Goal: Information Seeking & Learning: Learn about a topic

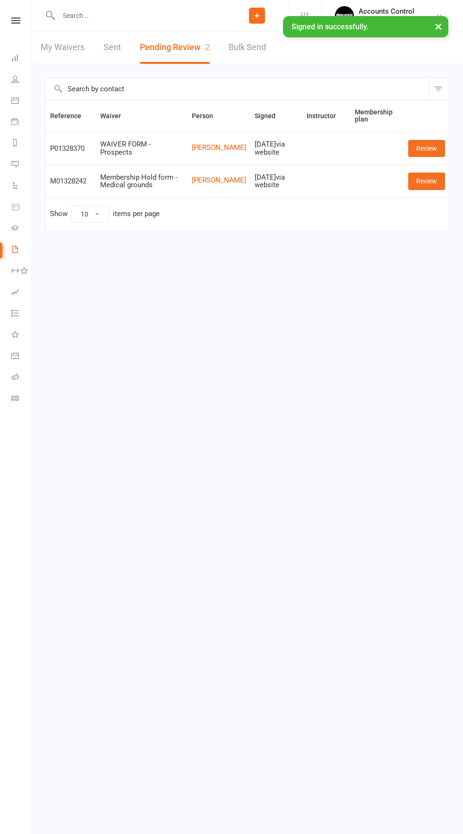
click at [439, 26] on button "×" at bounding box center [438, 26] width 17 height 20
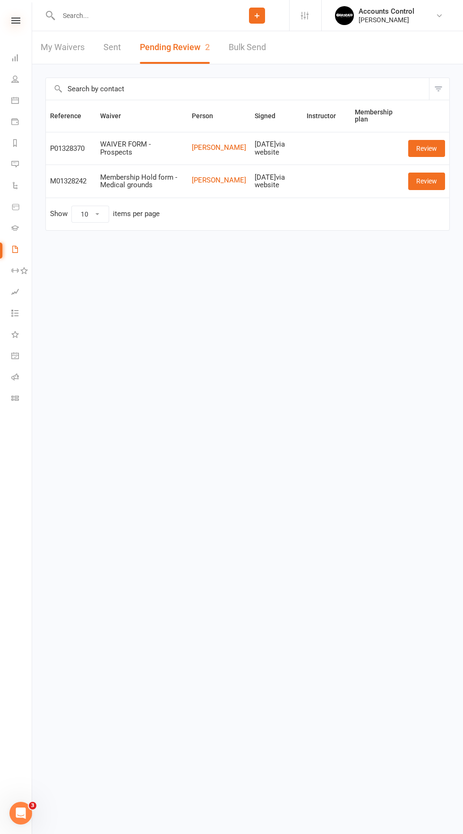
click at [16, 20] on icon at bounding box center [15, 20] width 9 height 6
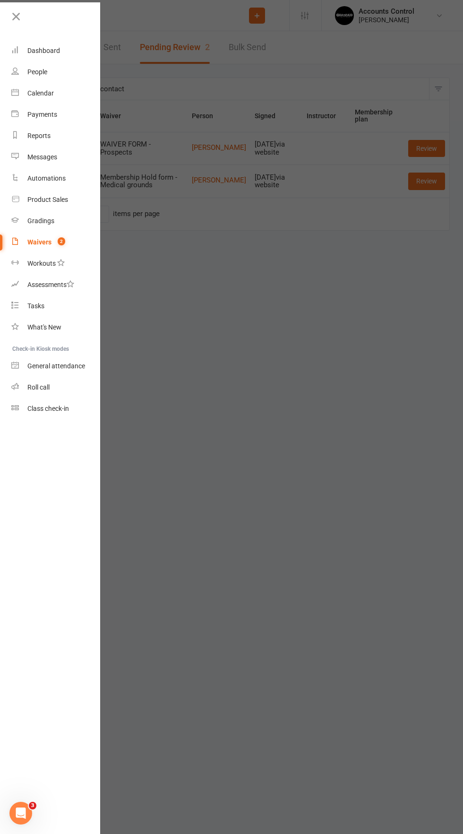
click at [343, 474] on div at bounding box center [231, 417] width 463 height 834
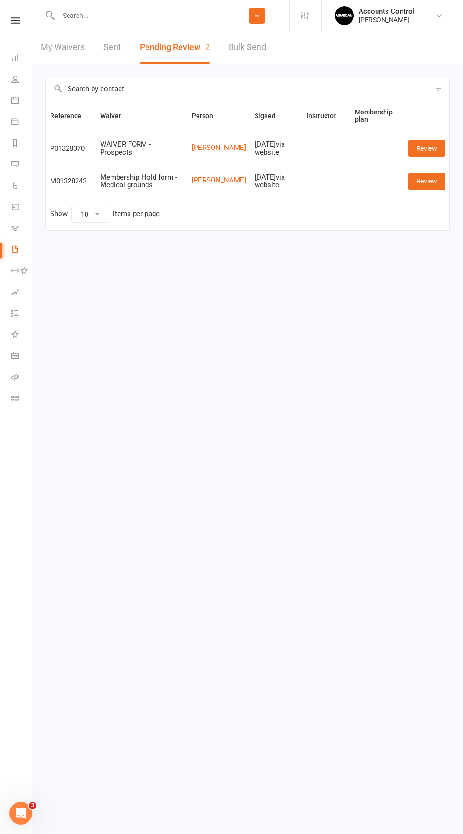
click at [117, 15] on input "text" at bounding box center [140, 15] width 169 height 13
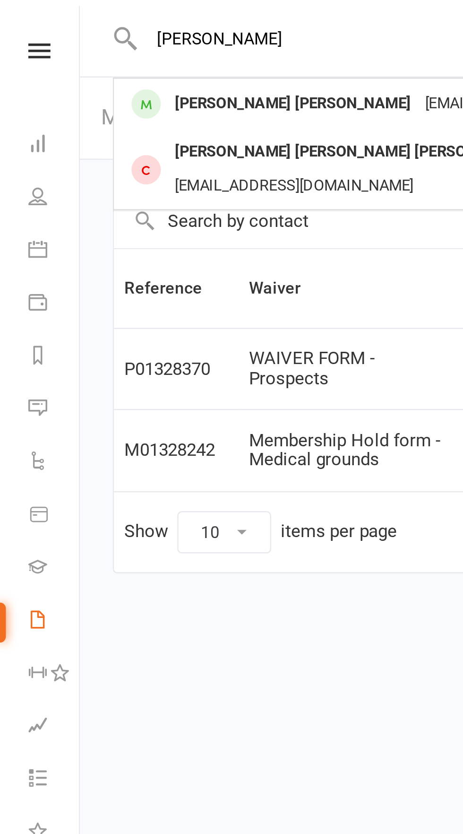
click at [96, 16] on input "[PERSON_NAME]" at bounding box center [140, 15] width 169 height 13
type input "[PERSON_NAME]"
click at [118, 270] on html "[PERSON_NAME] [PERSON_NAME] [PERSON_NAME][EMAIL_ADDRESS][DOMAIN_NAME] [PERSON_N…" at bounding box center [231, 135] width 463 height 270
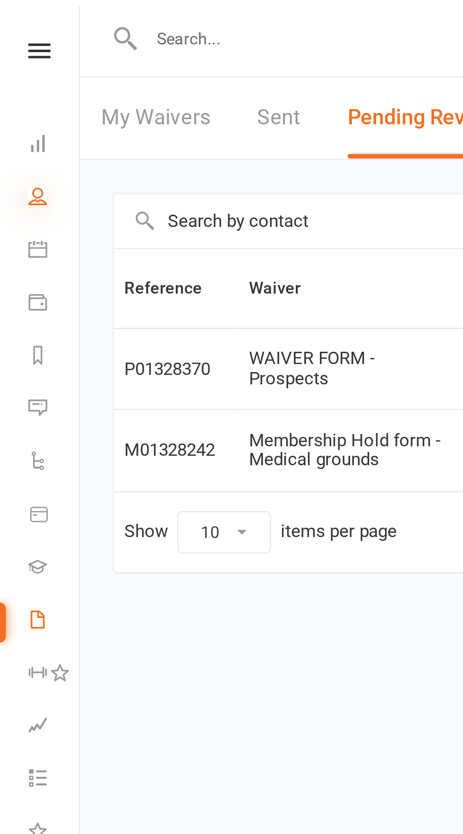
click at [13, 79] on icon at bounding box center [15, 79] width 8 height 8
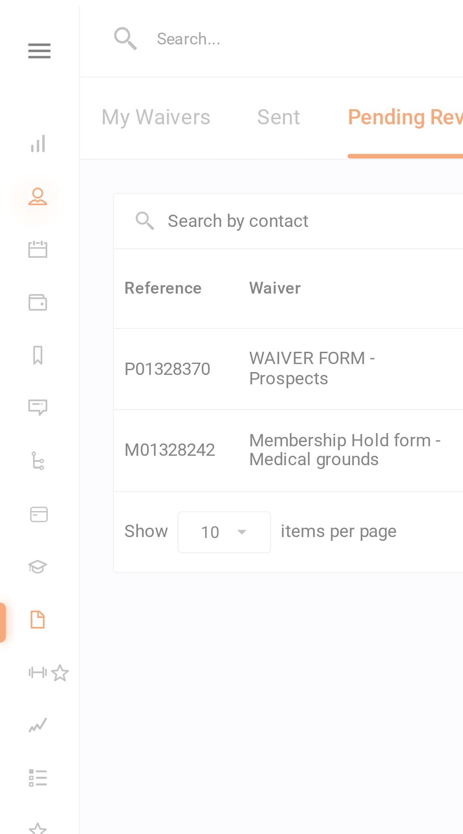
select select "50"
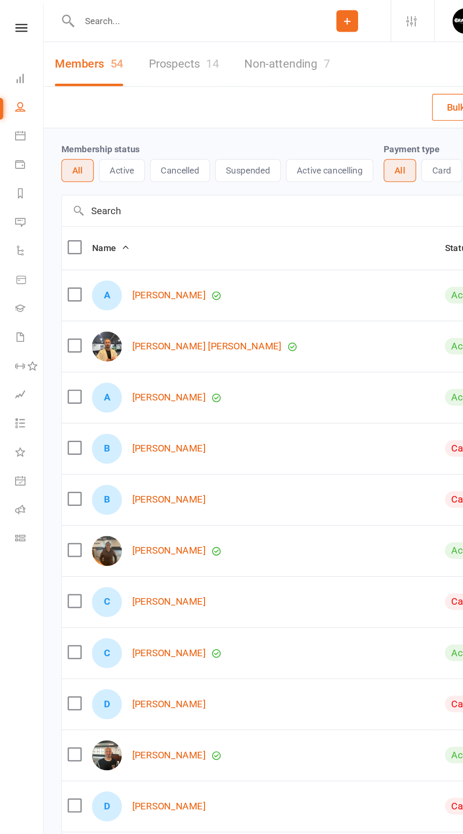
click at [90, 14] on input "text" at bounding box center [140, 15] width 169 height 13
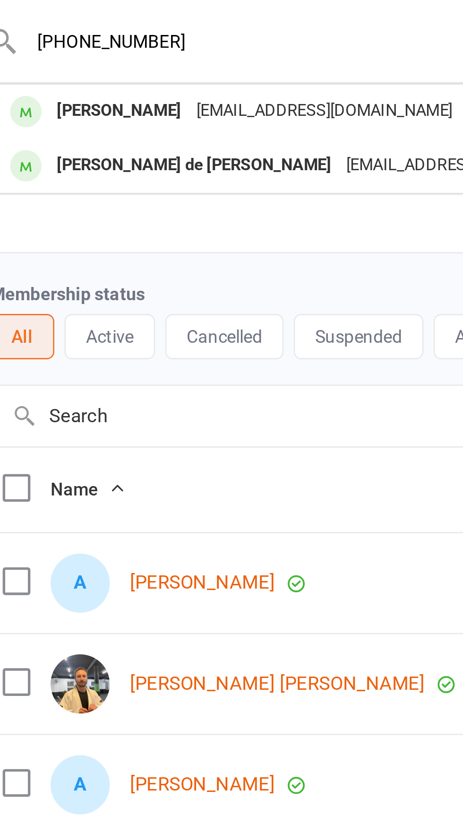
click at [80, 14] on input "+61 427 589 114" at bounding box center [140, 15] width 169 height 13
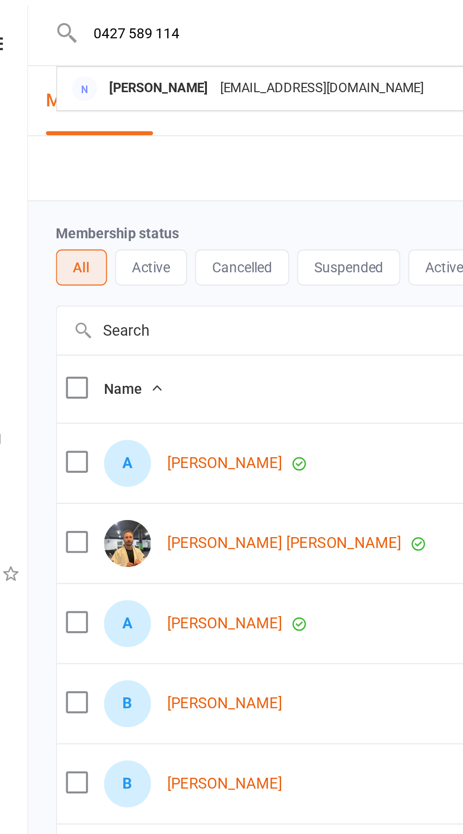
click at [83, 14] on input "0427 589 114" at bounding box center [140, 15] width 169 height 13
click at [94, 17] on input "0427589 114" at bounding box center [140, 15] width 169 height 13
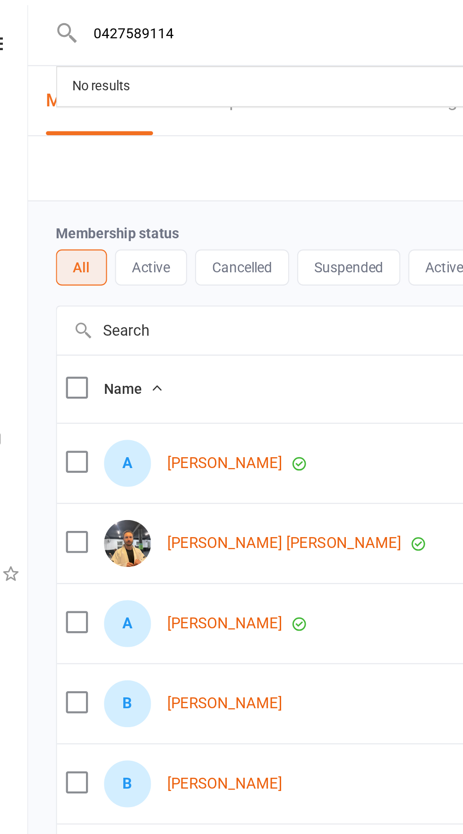
click at [132, 18] on input "0427589114" at bounding box center [140, 15] width 169 height 13
type input "0"
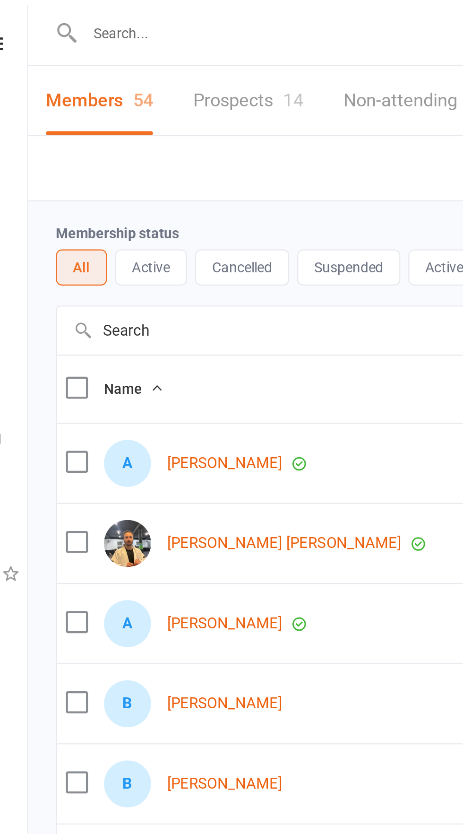
click at [74, 12] on input "text" at bounding box center [140, 15] width 169 height 13
paste input "Luiz_guilhermy1997@hotmail.com"
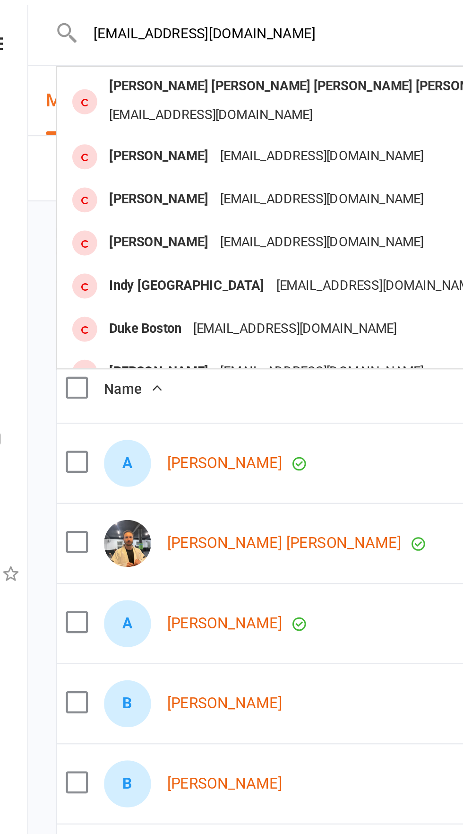
type input "Luiz_guilhermy1997@hotmail.com"
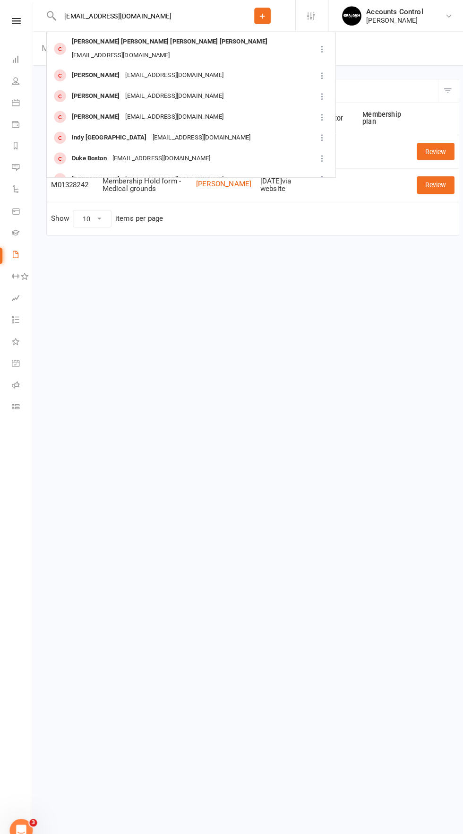
click at [339, 270] on html "Luiz_guilhermy1997@hotmail.com Luiz Guilherme Luiz Guilherme Oliveira De Souza …" at bounding box center [231, 135] width 463 height 270
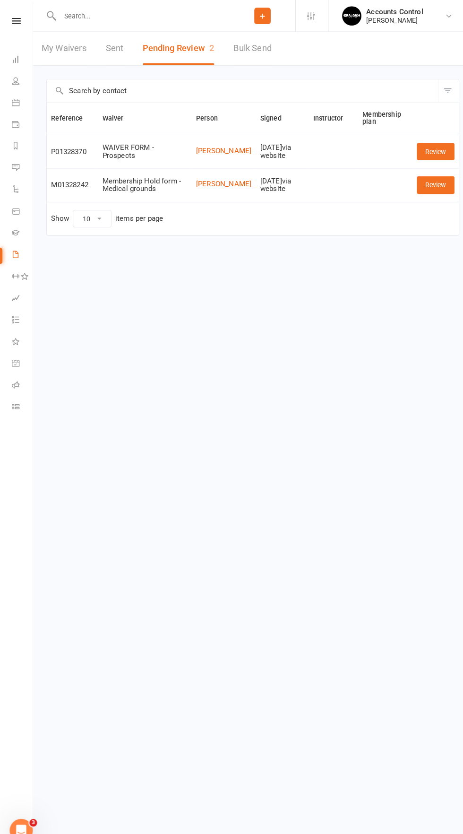
click at [326, 270] on html "Prospect Member Non-attending contact Class / event Appointment Grading event T…" at bounding box center [231, 135] width 463 height 270
click at [15, 79] on icon at bounding box center [15, 79] width 8 height 8
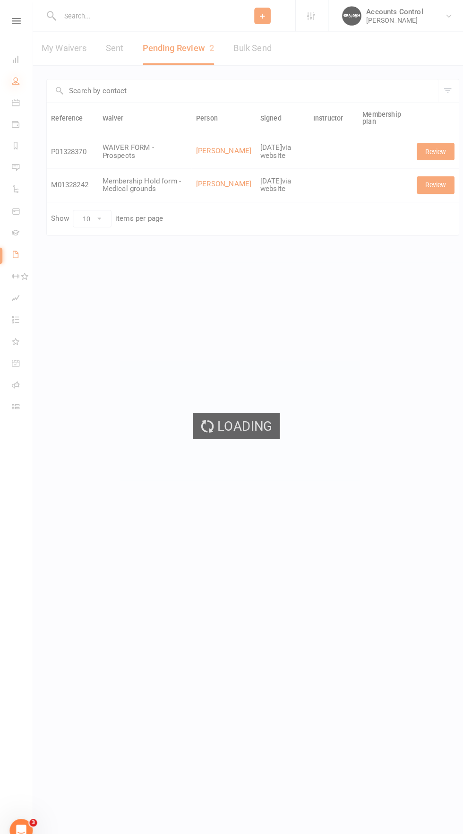
select select "50"
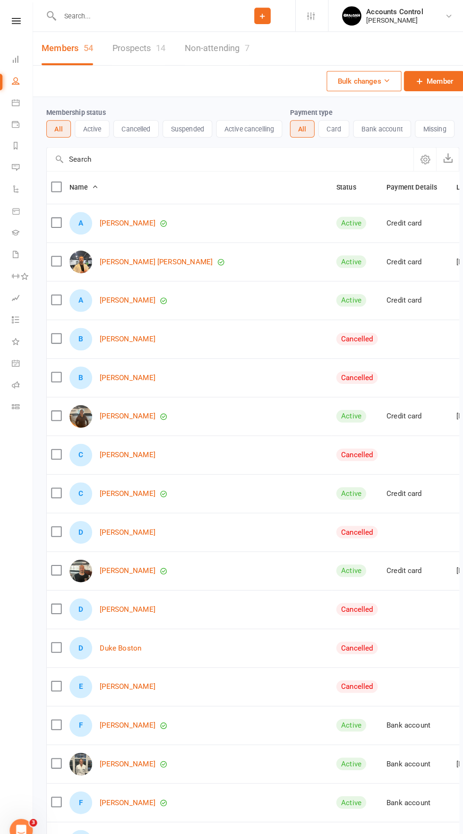
click at [103, 15] on input "text" at bounding box center [140, 15] width 169 height 13
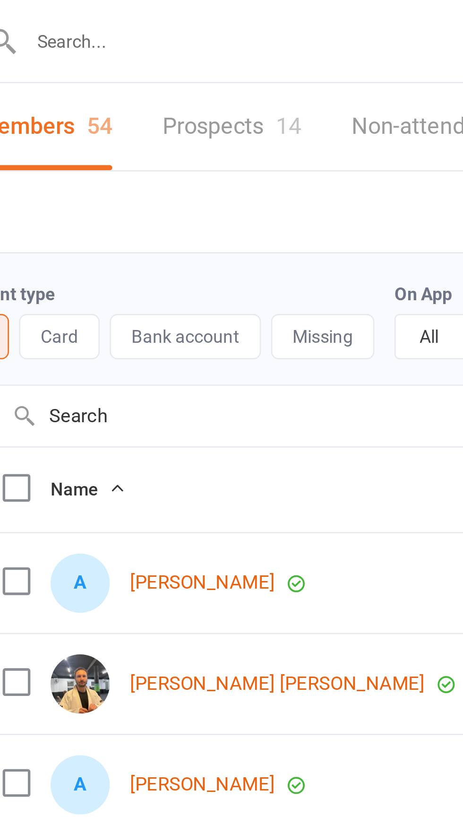
scroll to position [0, 258]
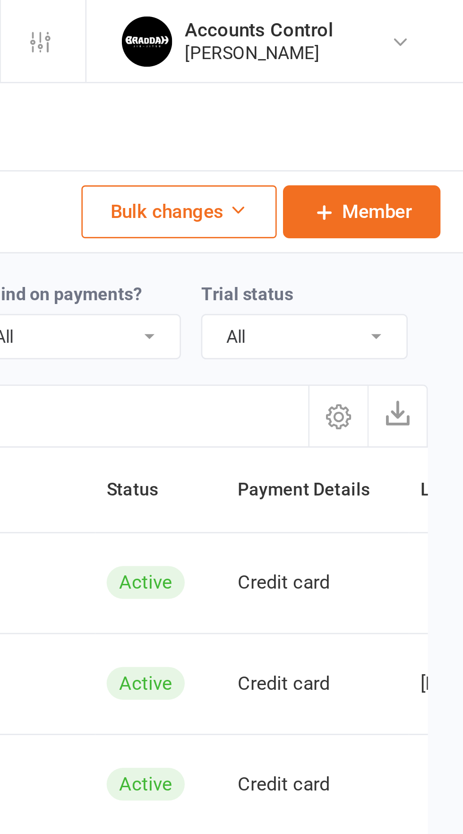
click at [386, 126] on select "All Active and expired trials All active trials Active trial (no other membersh…" at bounding box center [403, 126] width 77 height 16
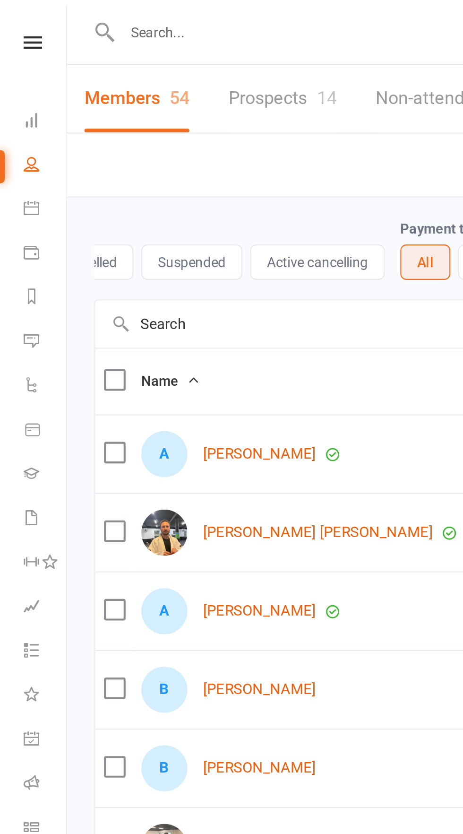
scroll to position [0, 92]
click at [85, 127] on button "Suspended" at bounding box center [91, 126] width 49 height 17
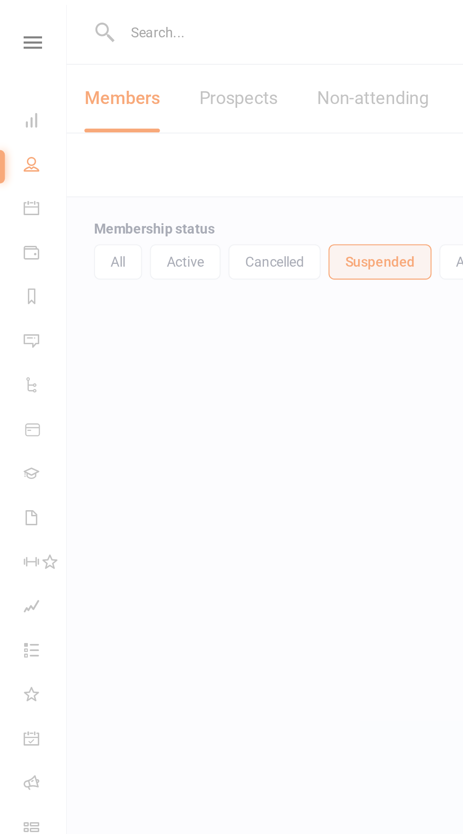
select select "50"
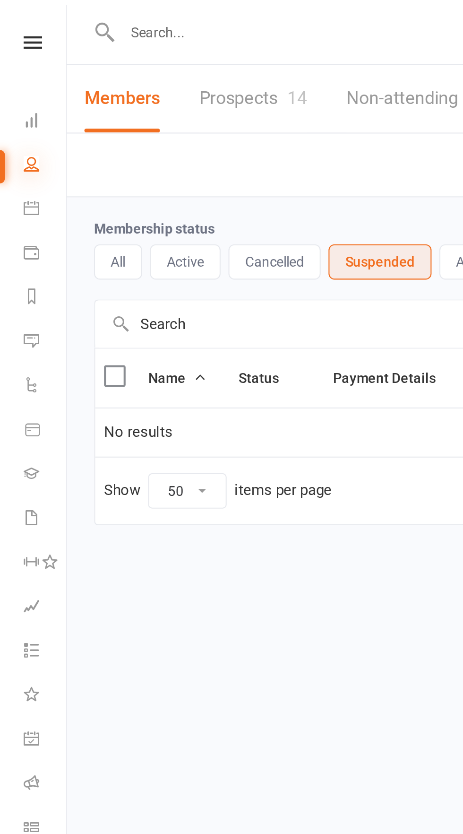
click at [15, 80] on icon at bounding box center [15, 79] width 8 height 8
click at [87, 129] on button "Active" at bounding box center [89, 126] width 34 height 17
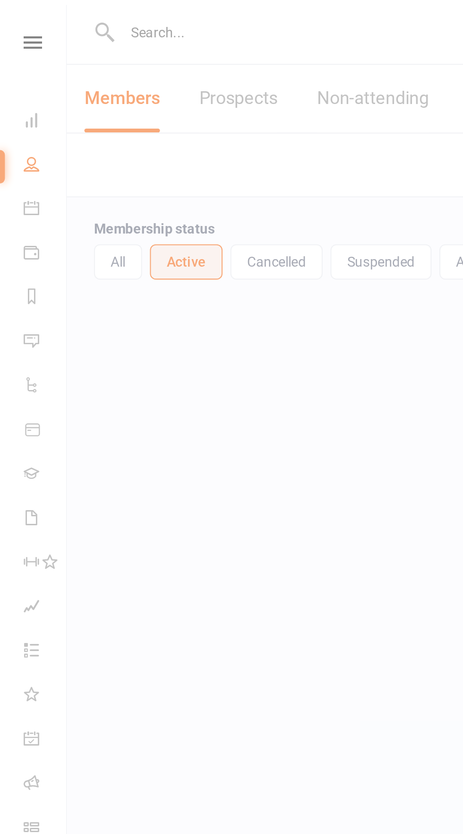
select select "50"
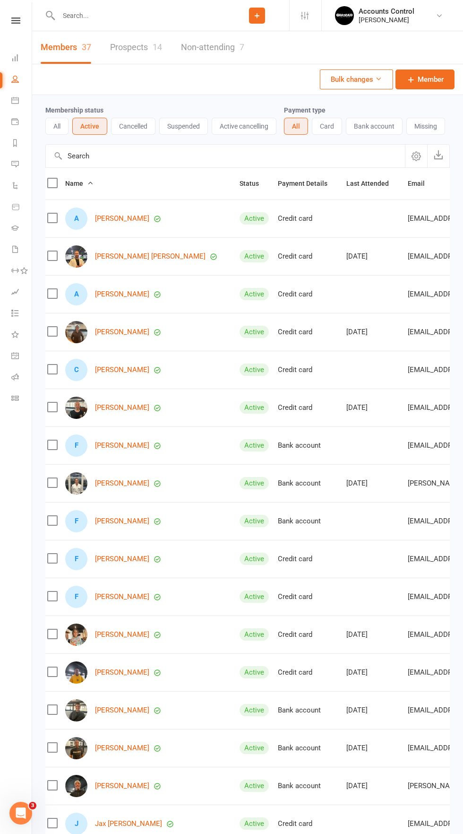
click at [57, 126] on button "All" at bounding box center [56, 126] width 23 height 17
